Goal: Information Seeking & Learning: Get advice/opinions

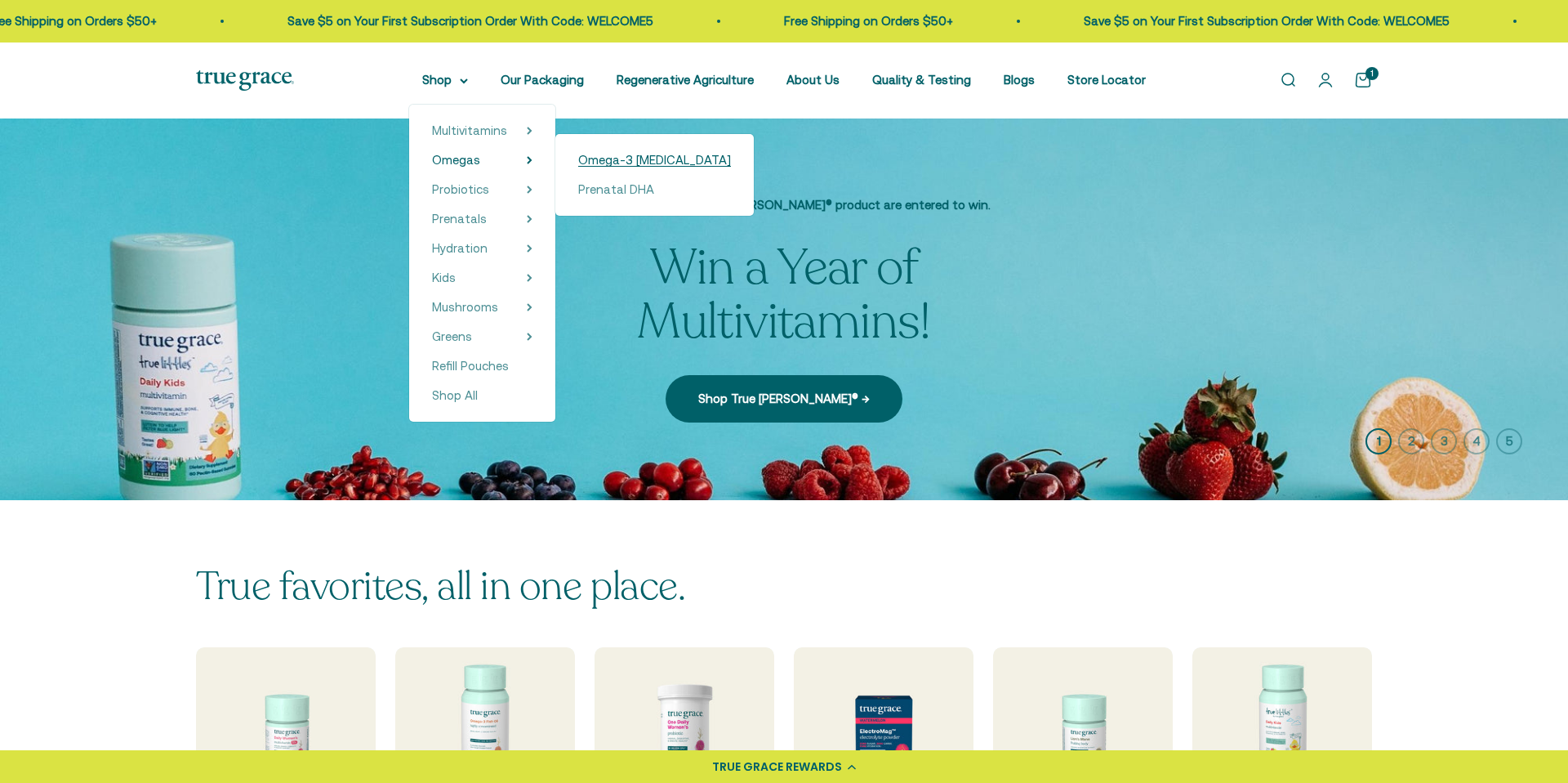
click at [605, 162] on span "Omega-3 [MEDICAL_DATA]" at bounding box center [654, 160] width 153 height 14
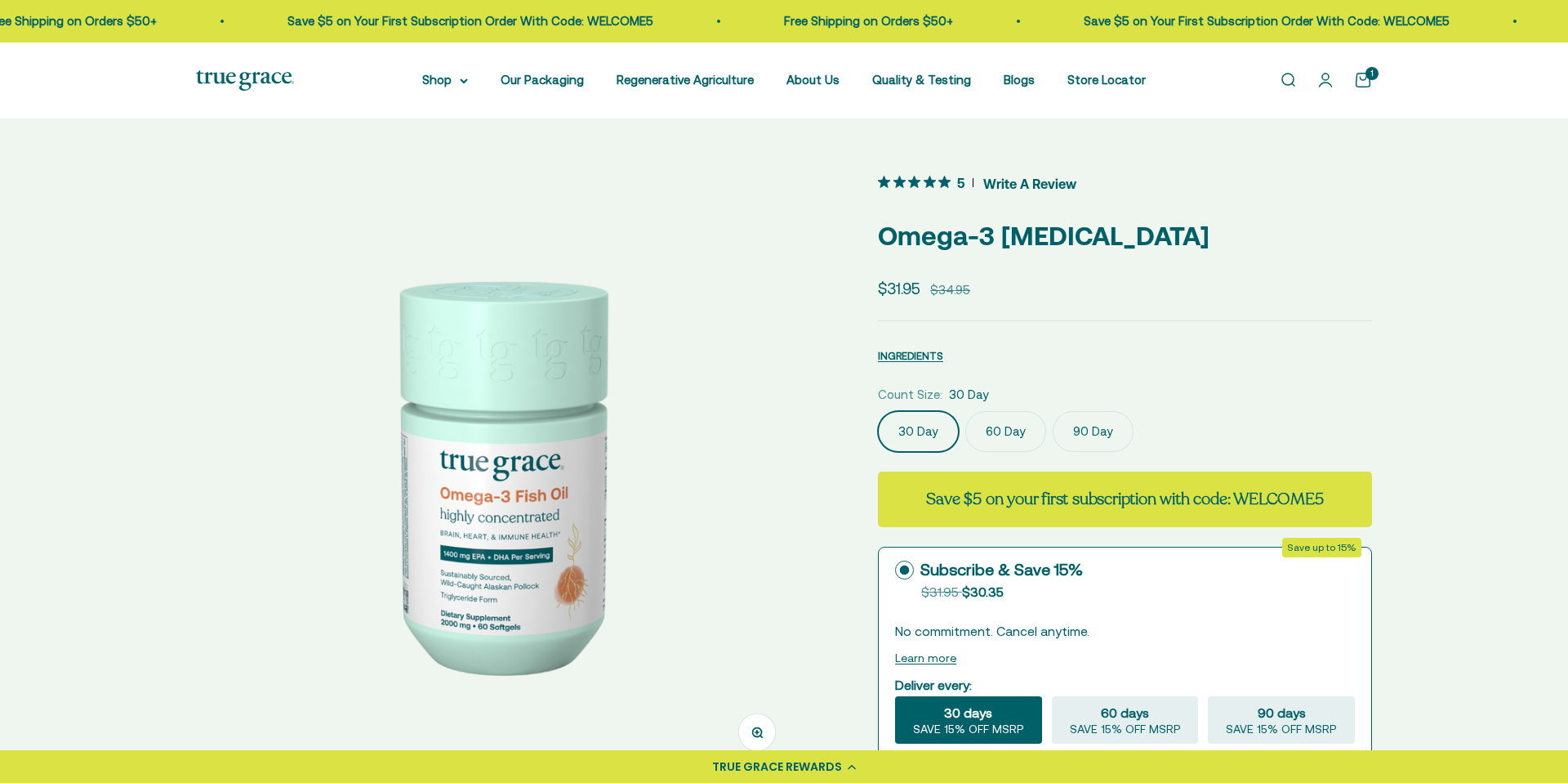
click at [1019, 179] on span "Write A Review" at bounding box center [1030, 183] width 93 height 25
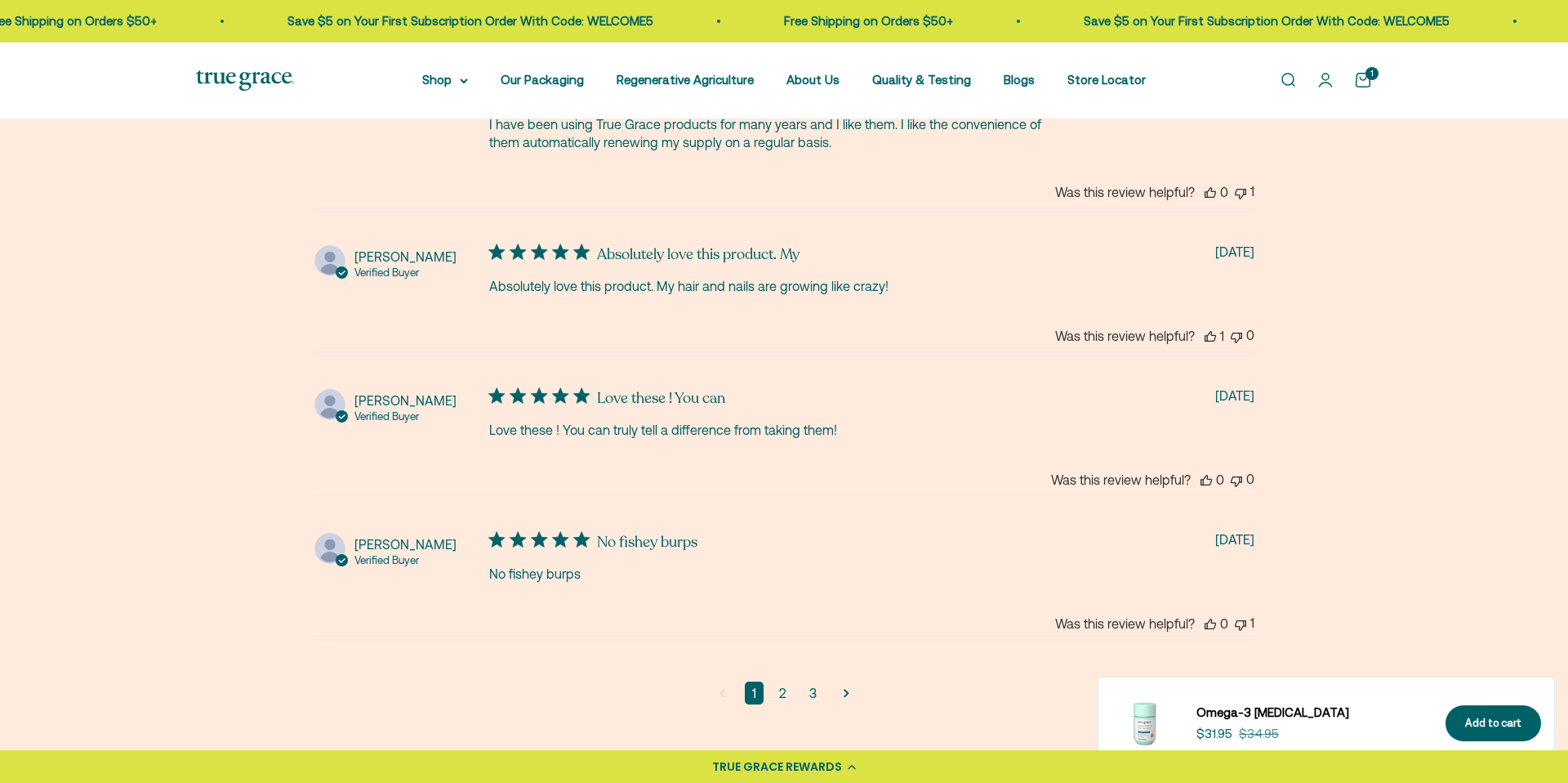
scroll to position [3762, 0]
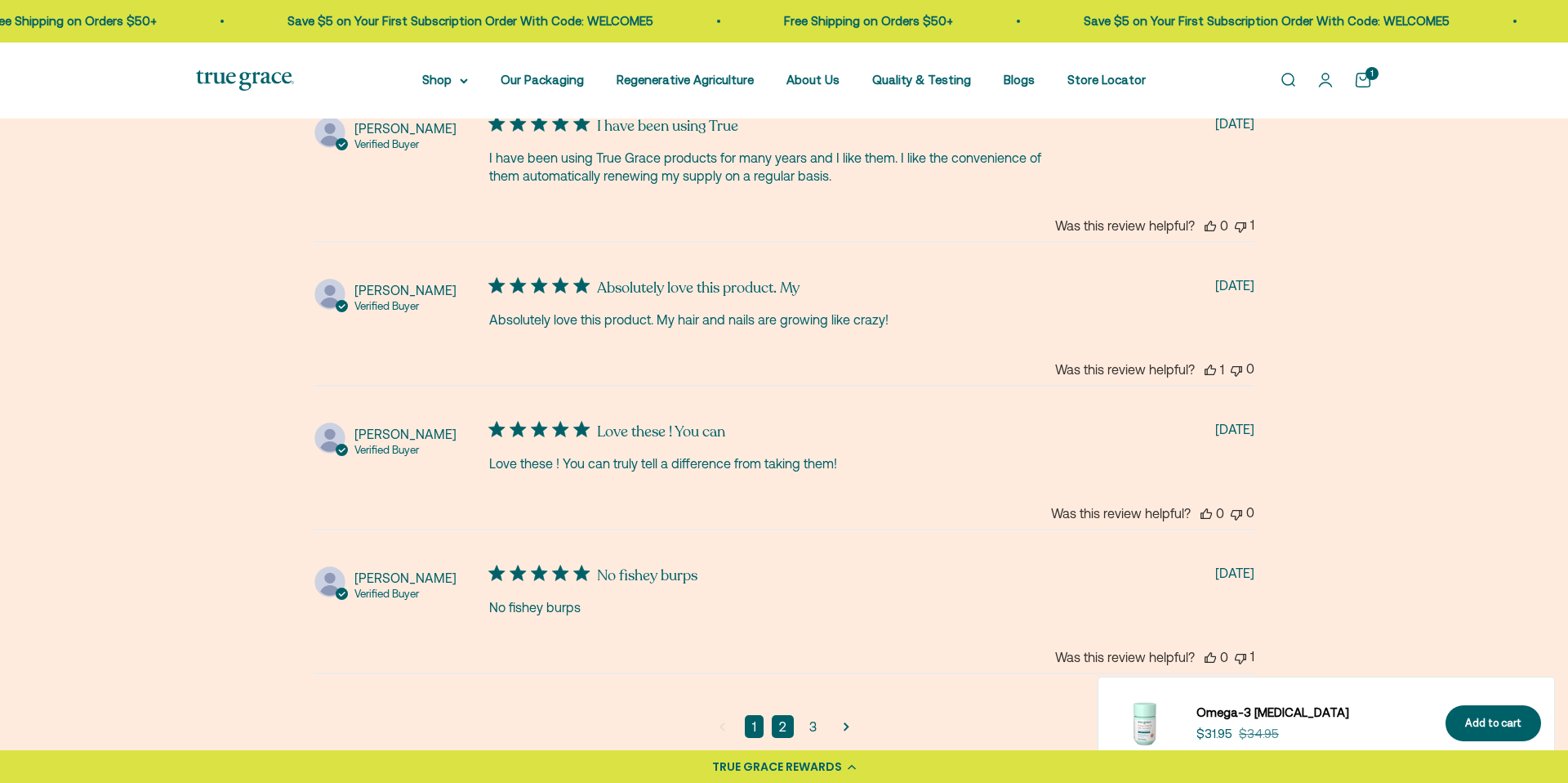
click at [778, 715] on link "2" at bounding box center [783, 726] width 22 height 23
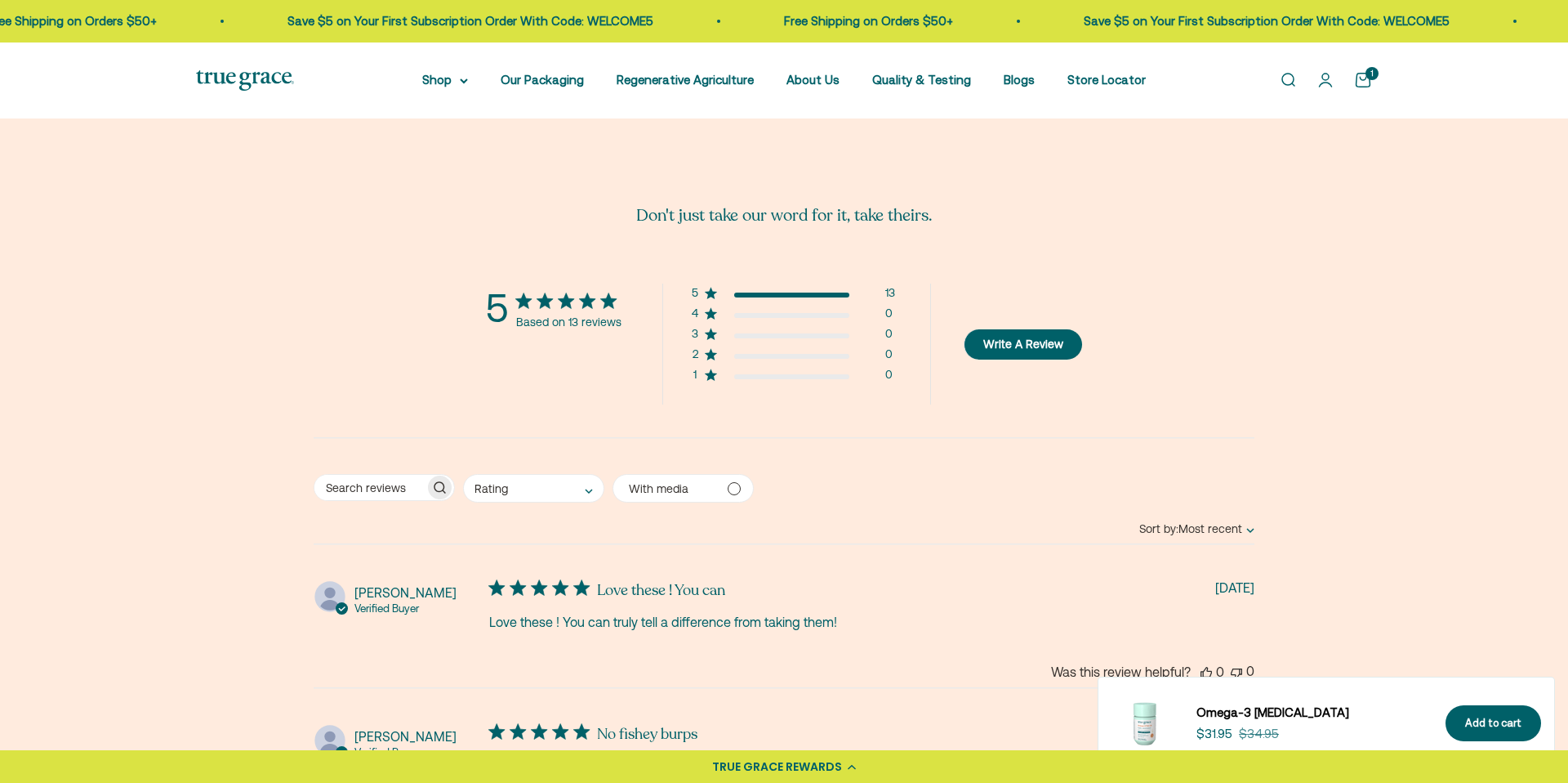
scroll to position [3147, 0]
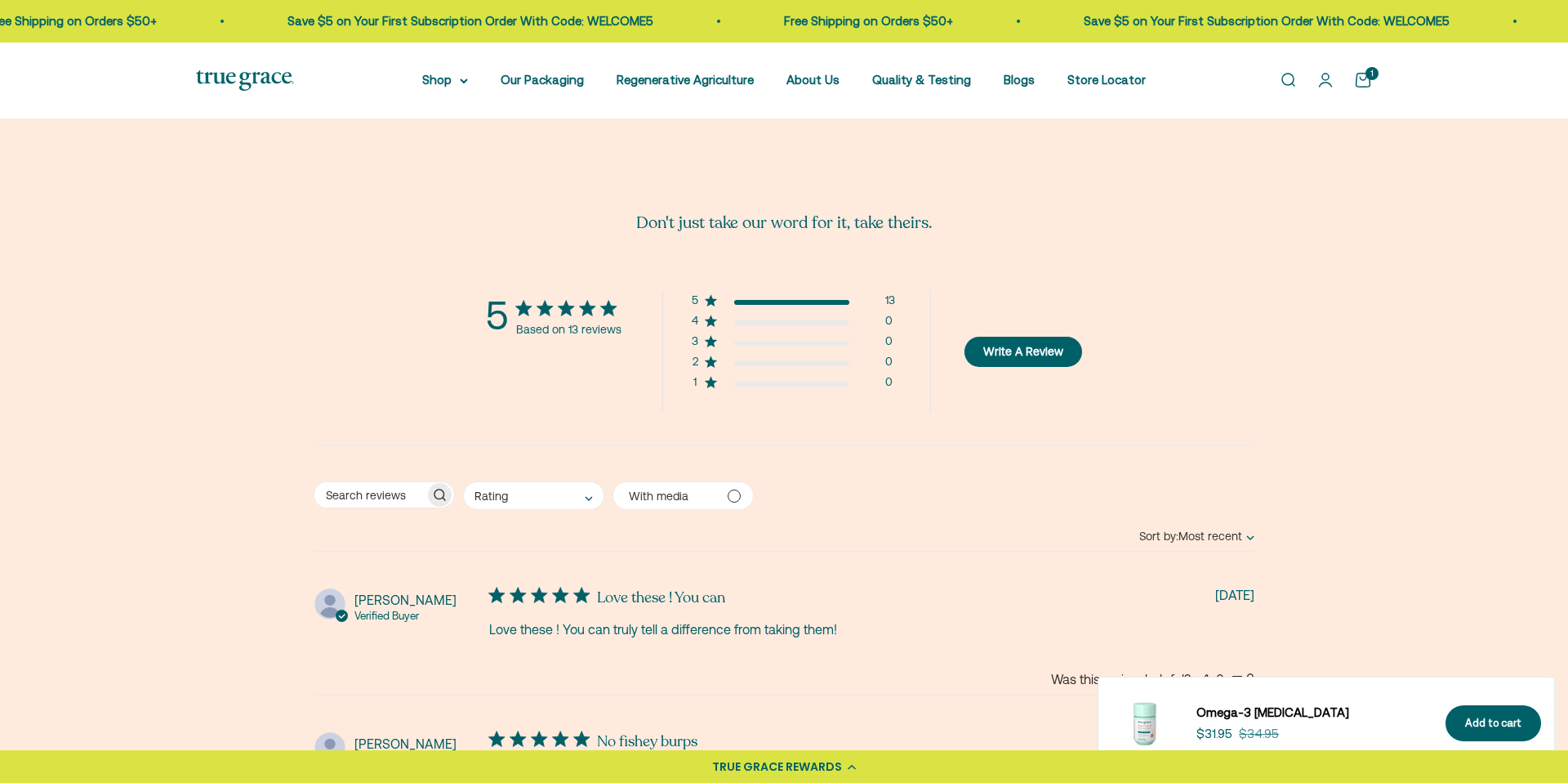
click at [1218, 529] on span "Sort by: Most recent" at bounding box center [1191, 535] width 103 height 13
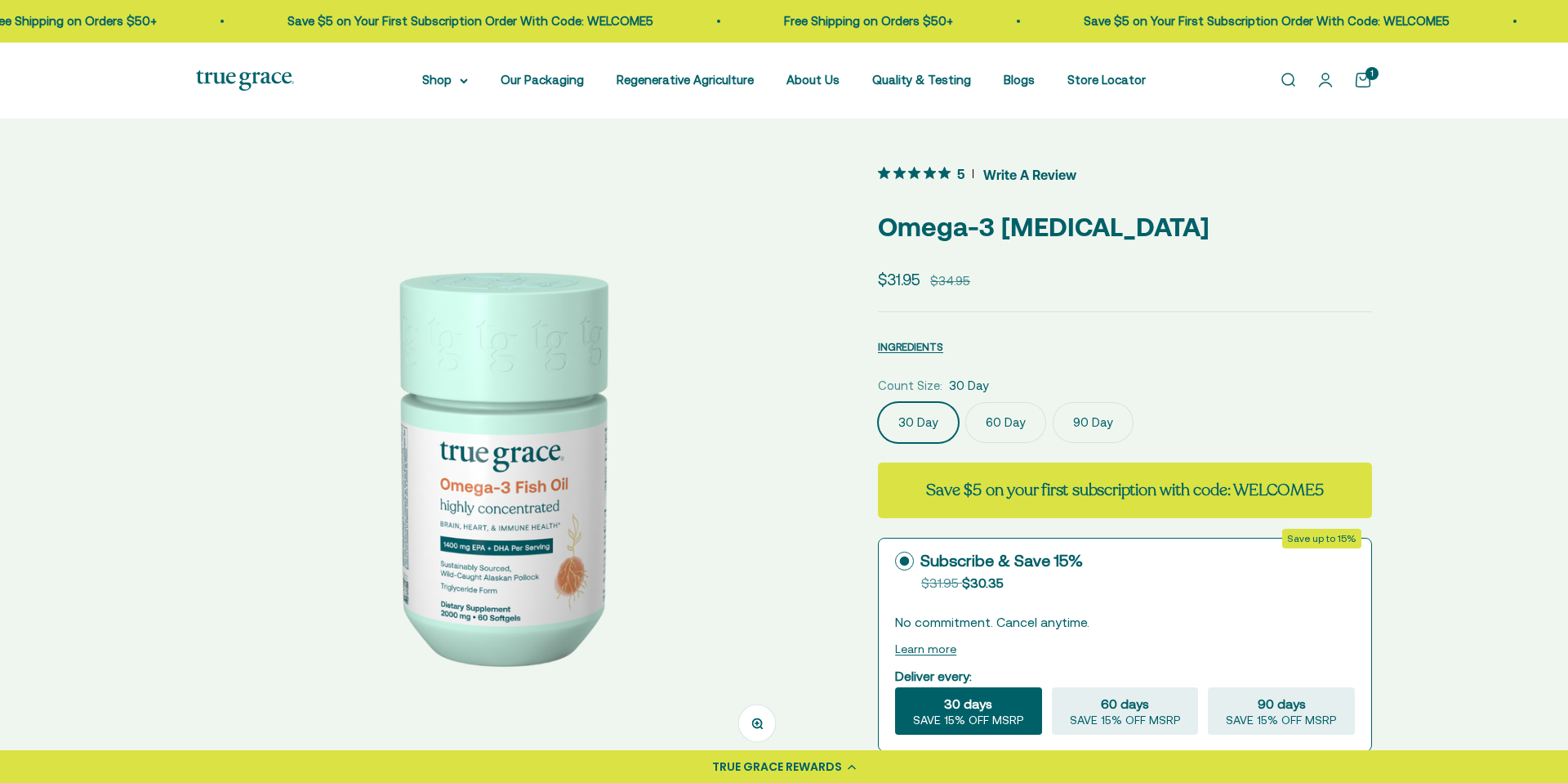
scroll to position [0, 0]
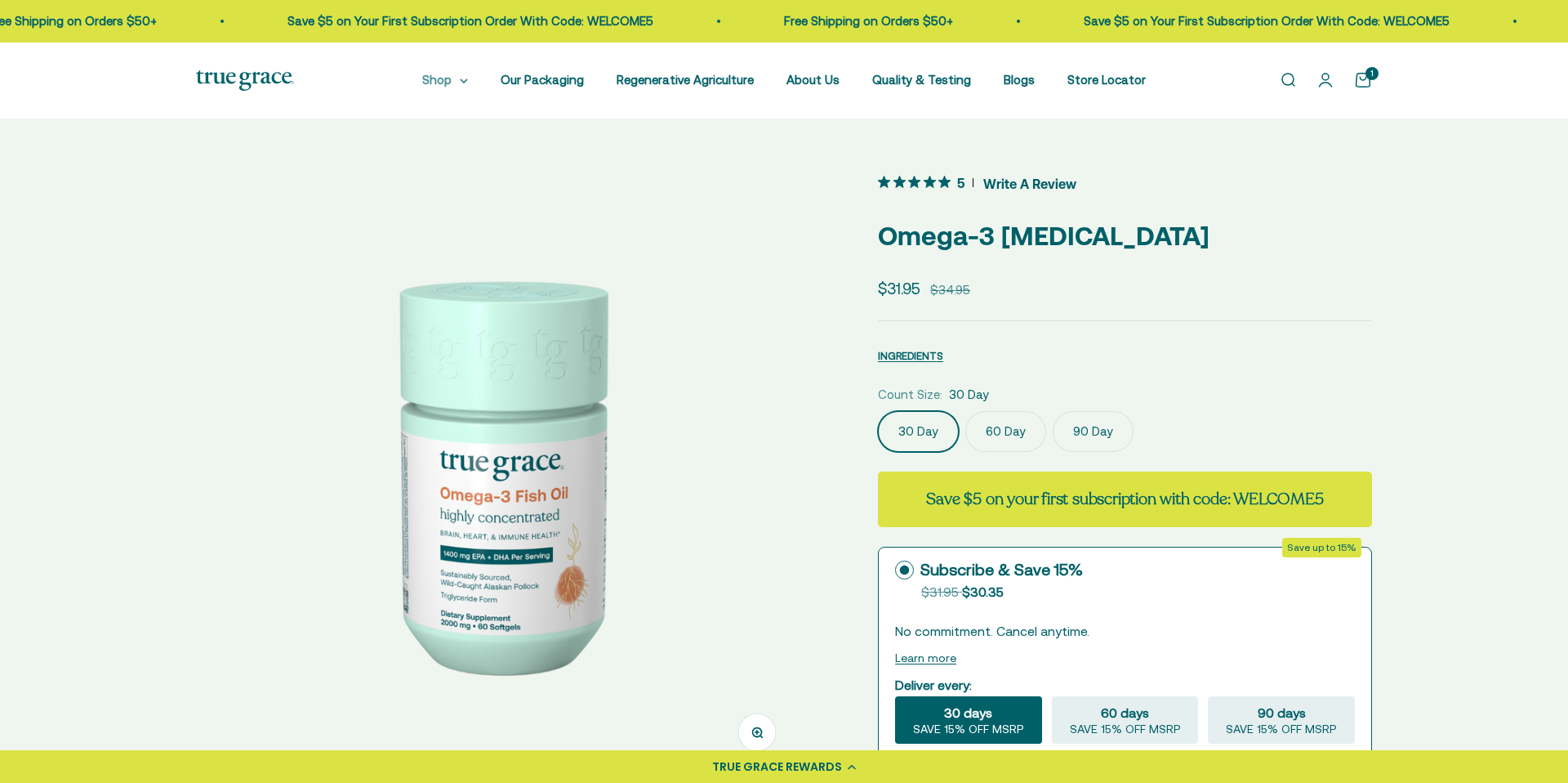
click at [463, 78] on summary "Shop" at bounding box center [445, 80] width 45 height 20
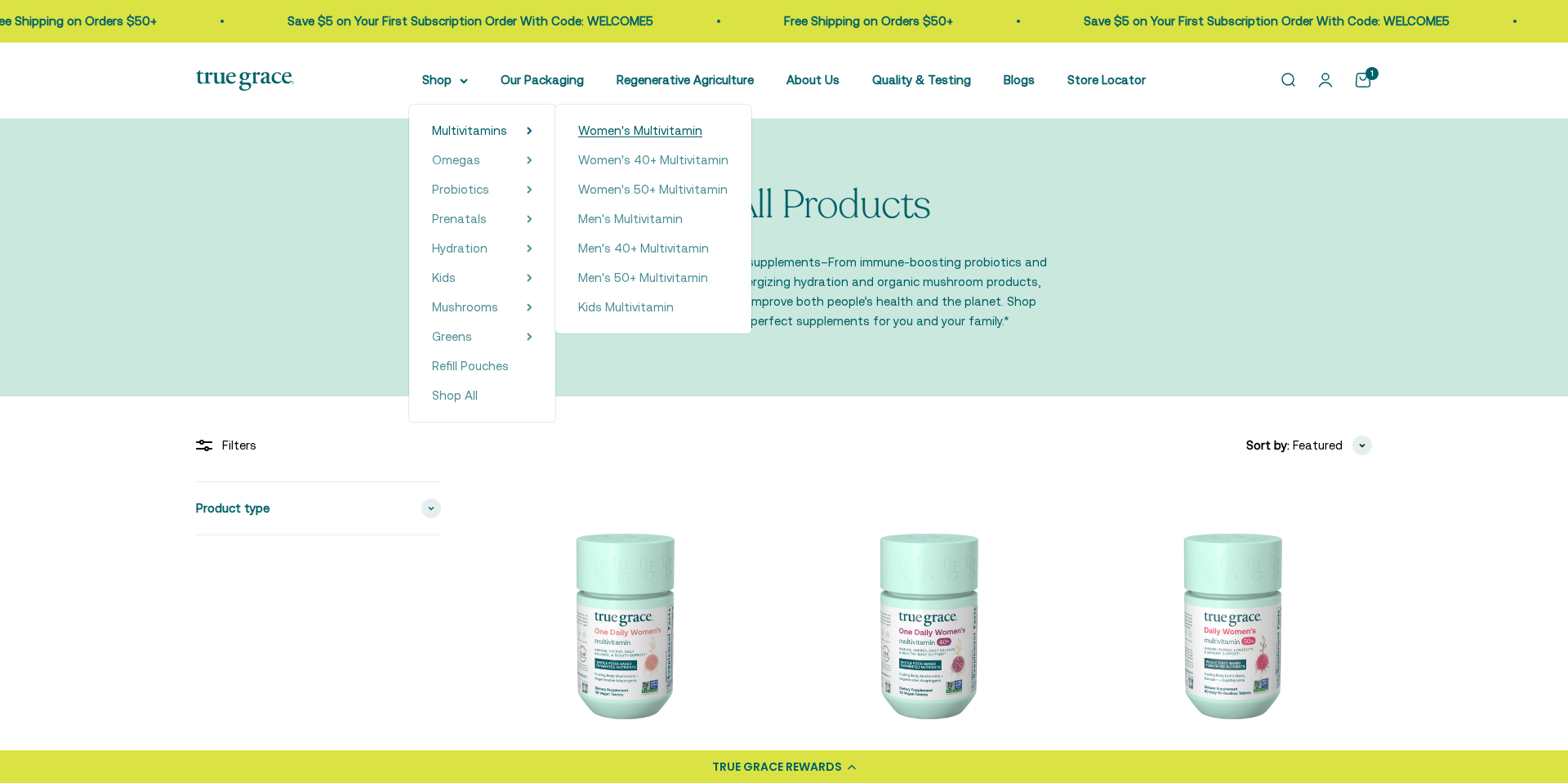
click at [641, 130] on span "Women's Multivitamin" at bounding box center [640, 130] width 124 height 14
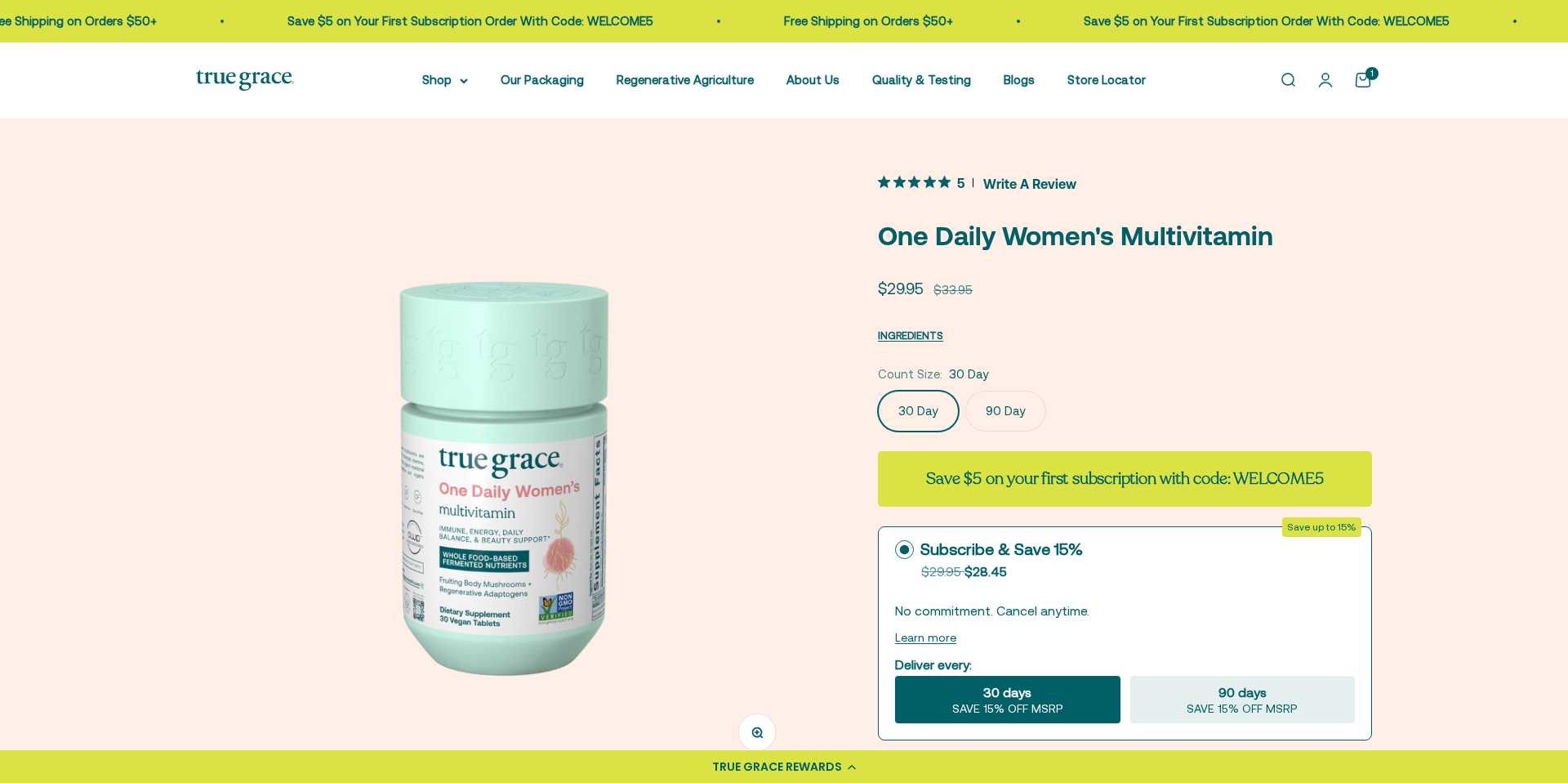
click at [1027, 177] on span "Write A Review" at bounding box center [1030, 183] width 93 height 25
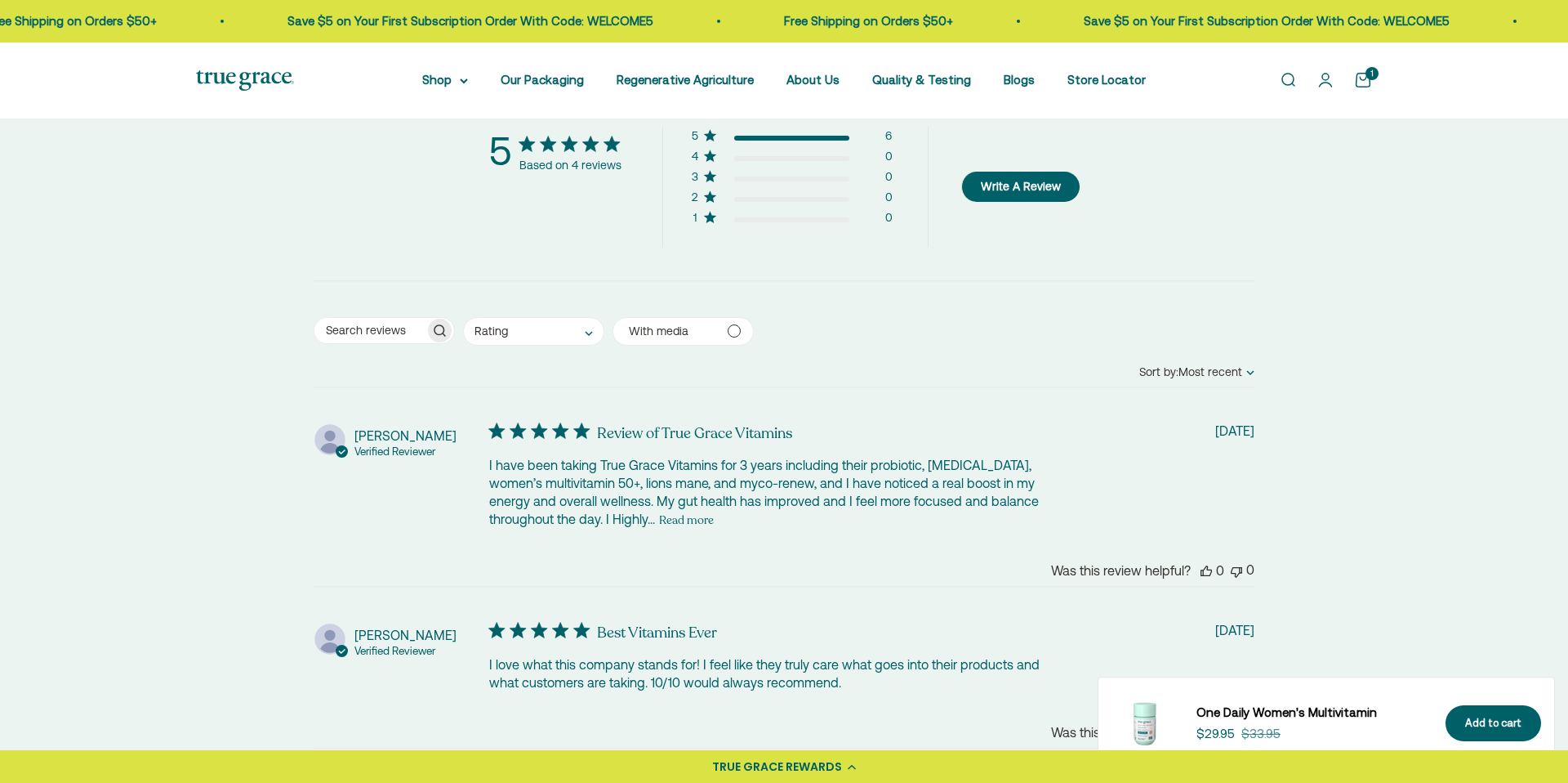
scroll to position [3150, 0]
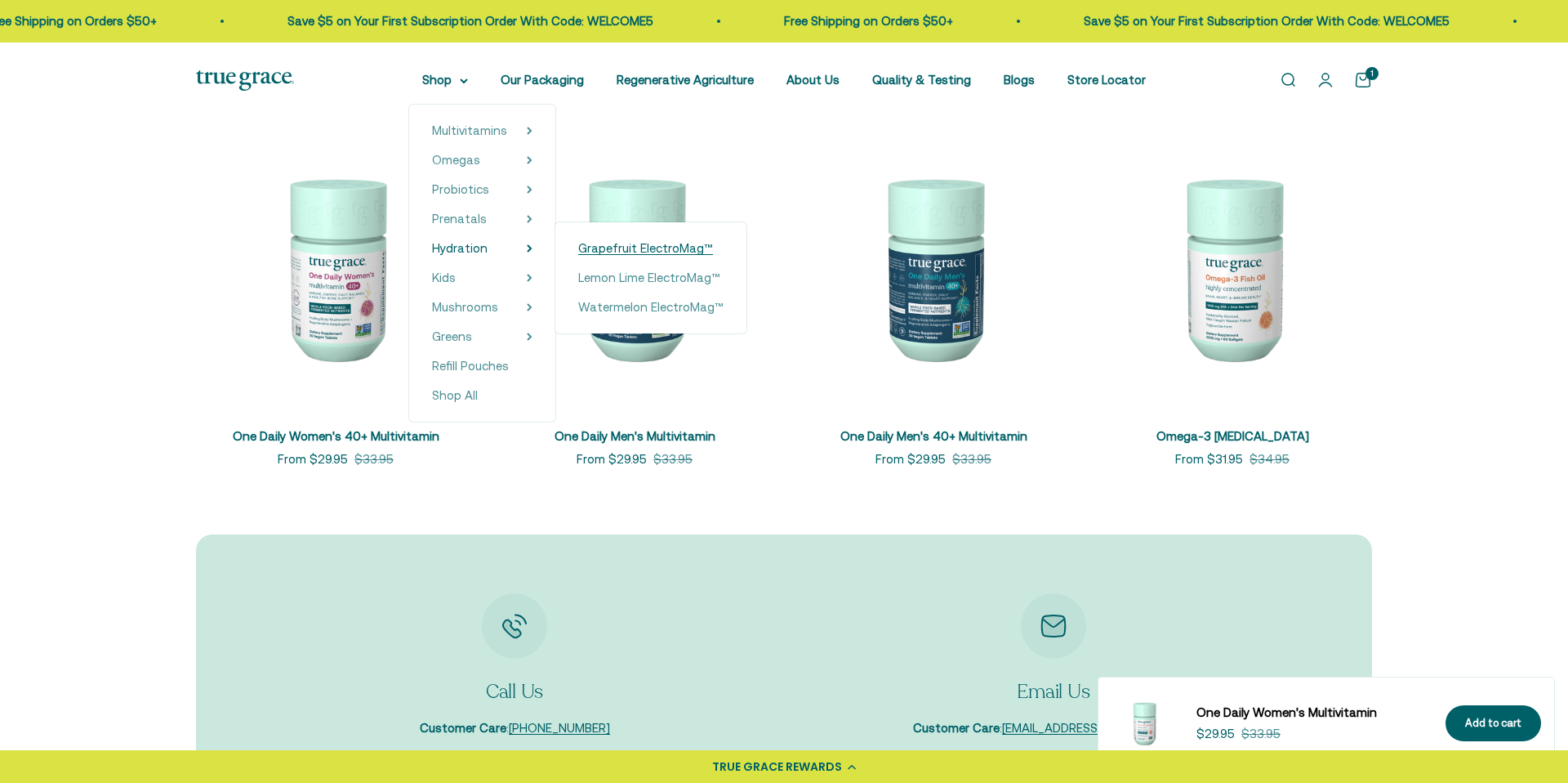
scroll to position [4737, 0]
click at [659, 248] on span "Grapefruit ElectroMag™" at bounding box center [645, 248] width 135 height 14
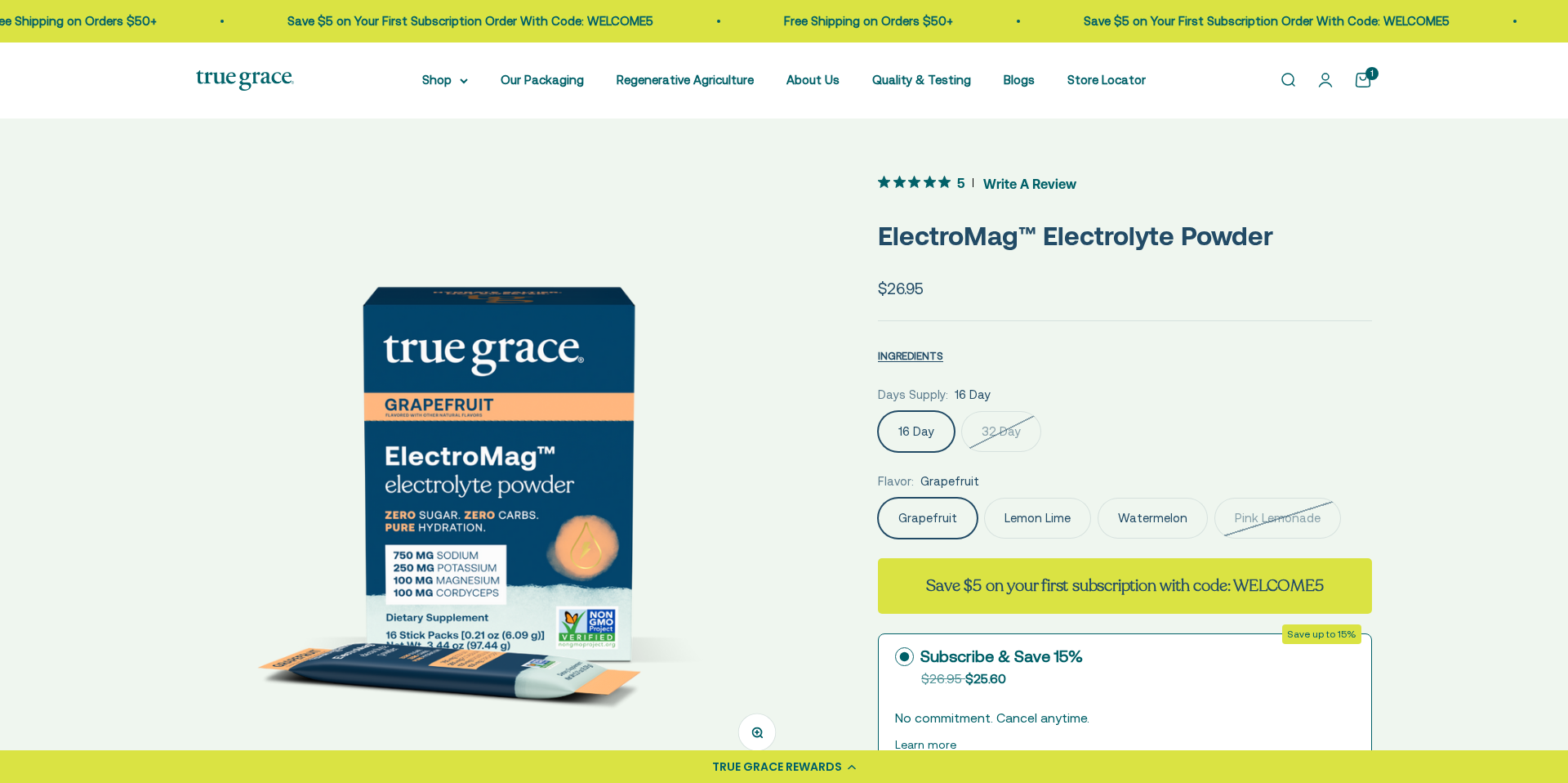
click at [1054, 515] on label "Lemon Lime" at bounding box center [1037, 518] width 107 height 41
click at [878, 497] on input "Lemon Lime" at bounding box center [877, 497] width 1 height 1
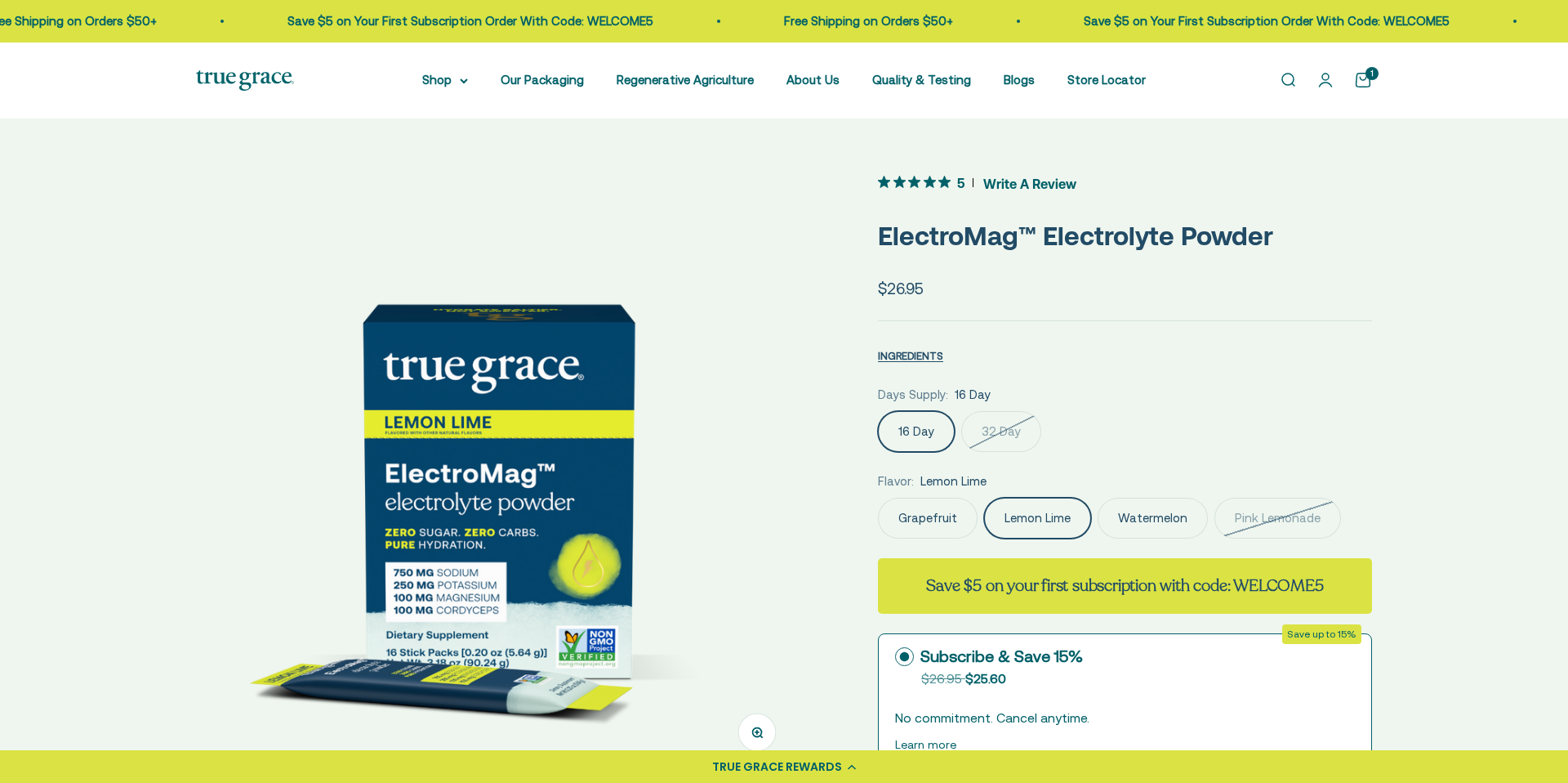
click at [1169, 513] on label "Watermelon" at bounding box center [1152, 518] width 111 height 41
click at [878, 497] on input "Watermelon" at bounding box center [877, 497] width 1 height 1
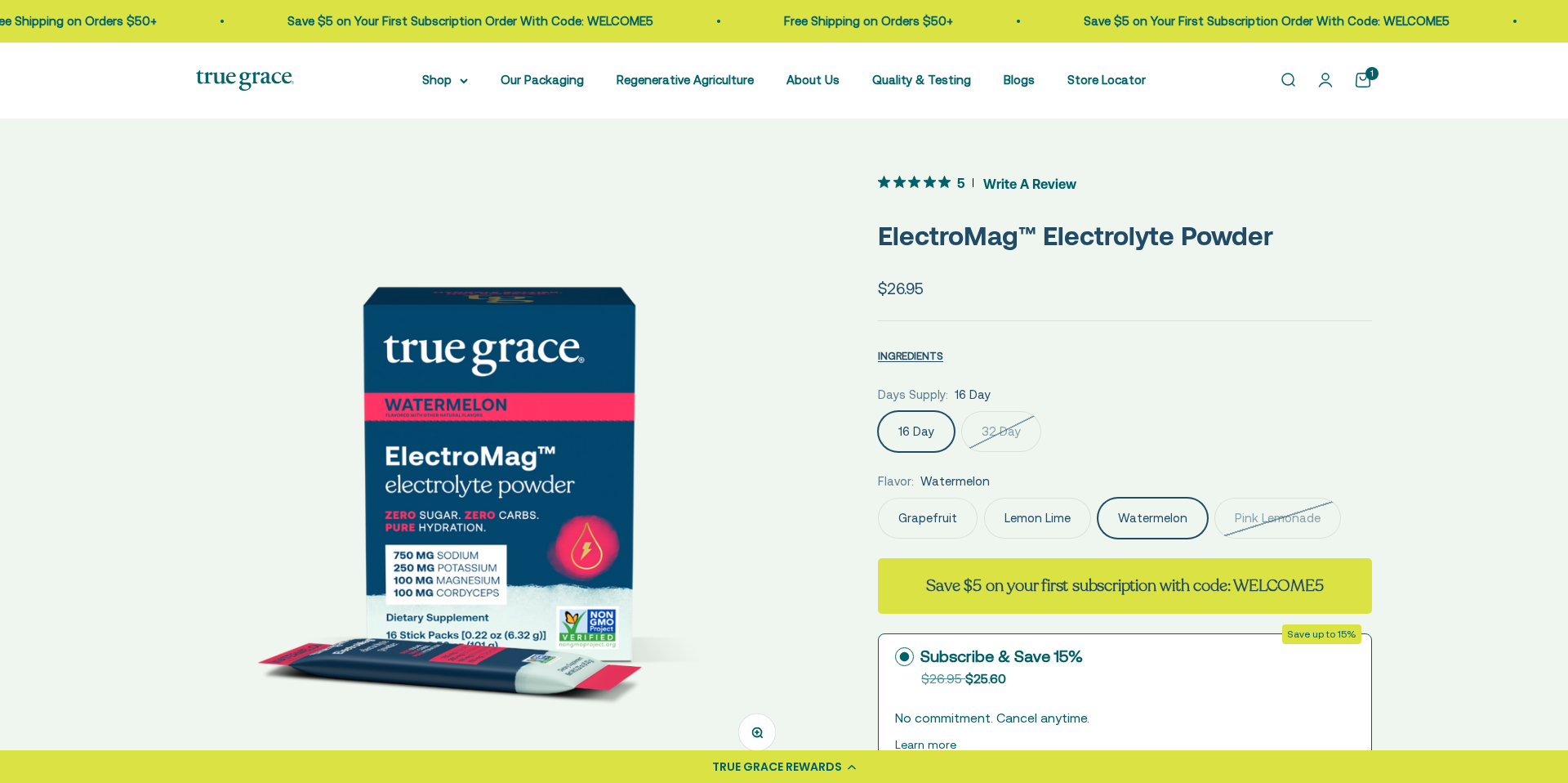
click at [1006, 184] on span "Write A Review" at bounding box center [1030, 183] width 93 height 25
click at [1005, 428] on label "32 Day" at bounding box center [1000, 431] width 80 height 41
click at [878, 411] on input "32 Day" at bounding box center [877, 410] width 1 height 1
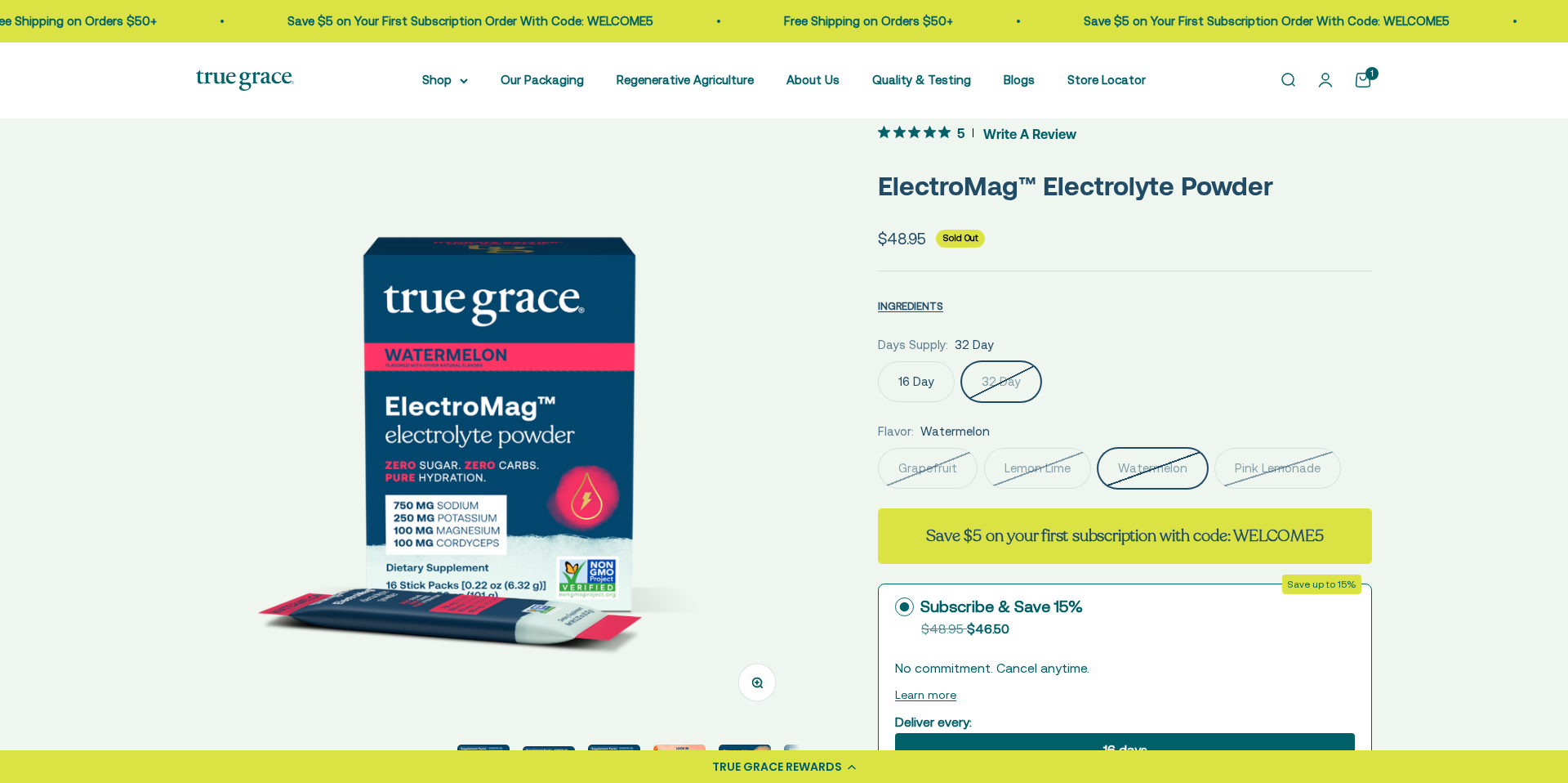
scroll to position [51, 0]
